Goal: Navigation & Orientation: Find specific page/section

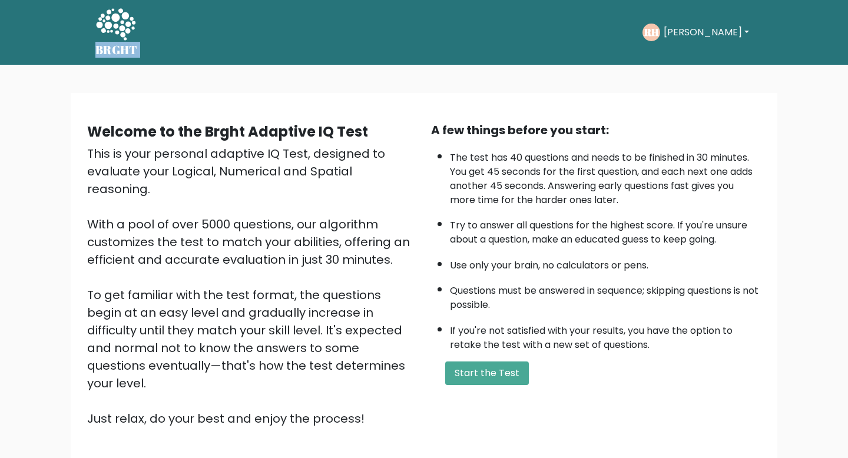
drag, startPoint x: 143, startPoint y: 51, endPoint x: 92, endPoint y: 51, distance: 50.6
click at [92, 51] on div "BRGHT BRGHT Take the test RH Ralf Dashboard Profile Settings Logout Dashboard P…" at bounding box center [423, 32] width 671 height 55
copy div "BRGHT BRGHT Take the test"
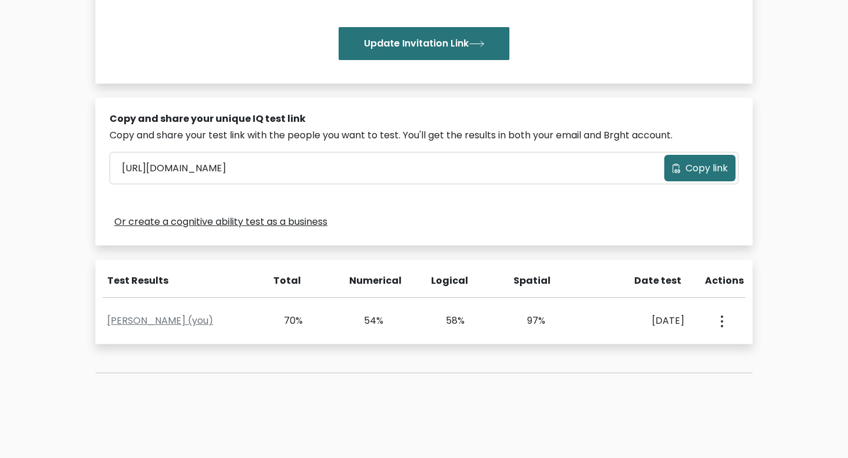
scroll to position [275, 0]
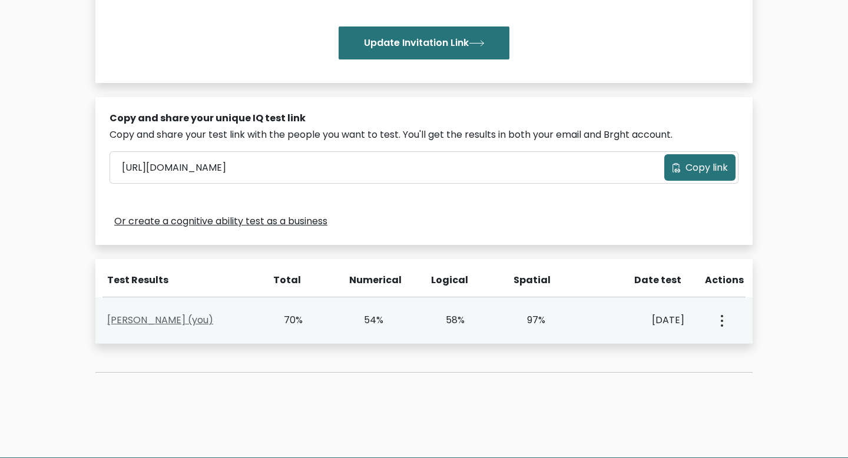
click at [145, 324] on link "Ralf Hardy (you)" at bounding box center [160, 320] width 106 height 14
